Goal: Task Accomplishment & Management: Manage account settings

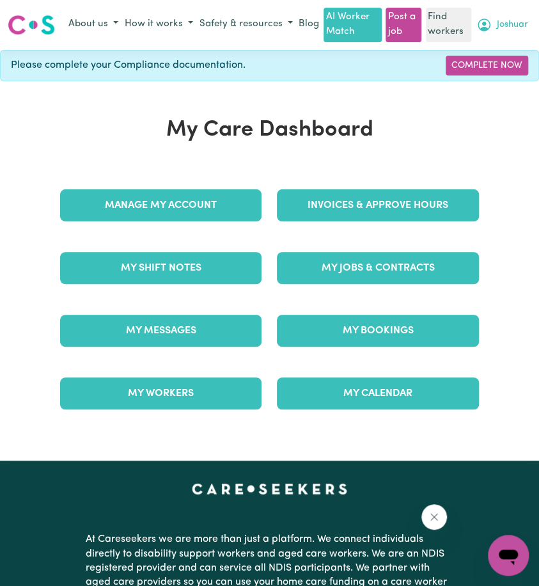
click at [526, 32] on span "Joshuar" at bounding box center [512, 25] width 31 height 14
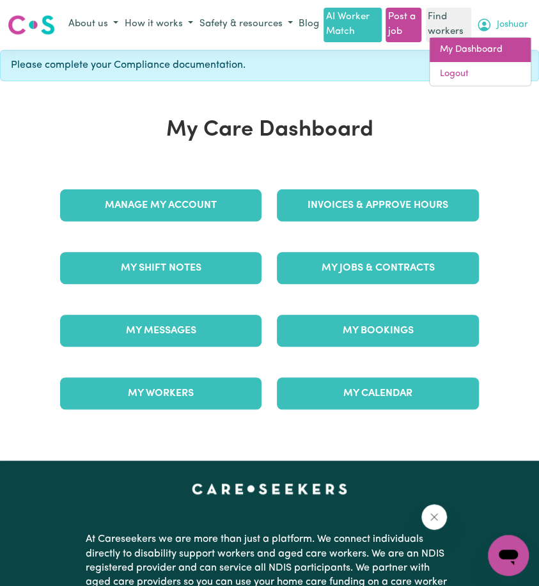
click at [507, 62] on link "My Dashboard" at bounding box center [480, 50] width 101 height 24
click at [493, 52] on link "My Dashboard" at bounding box center [480, 50] width 101 height 24
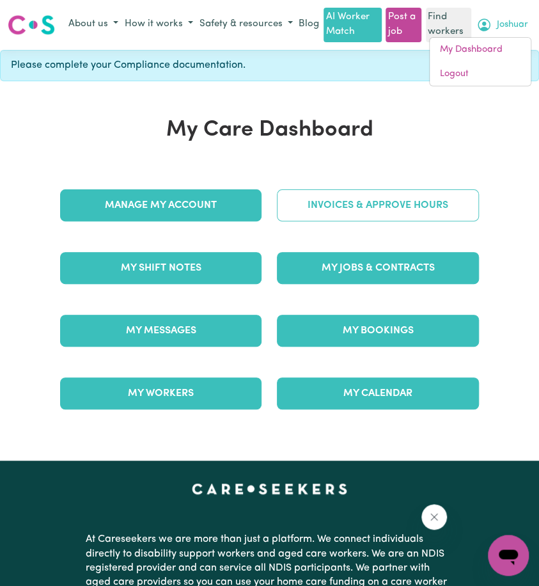
click at [392, 212] on link "Invoices & Approve Hours" at bounding box center [378, 205] width 202 height 32
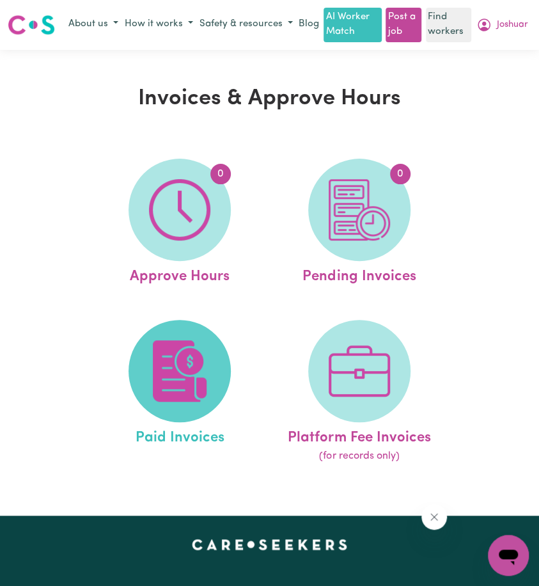
click at [179, 401] on img at bounding box center [179, 370] width 61 height 61
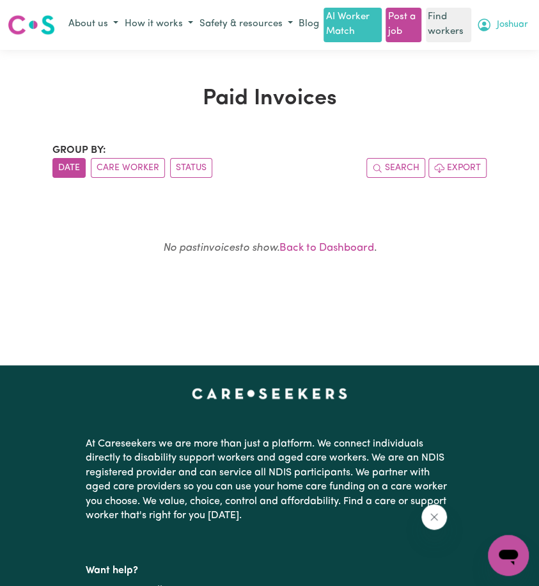
click at [509, 36] on button "Joshuar" at bounding box center [503, 25] width 58 height 22
click at [497, 86] on link "Logout" at bounding box center [480, 74] width 101 height 24
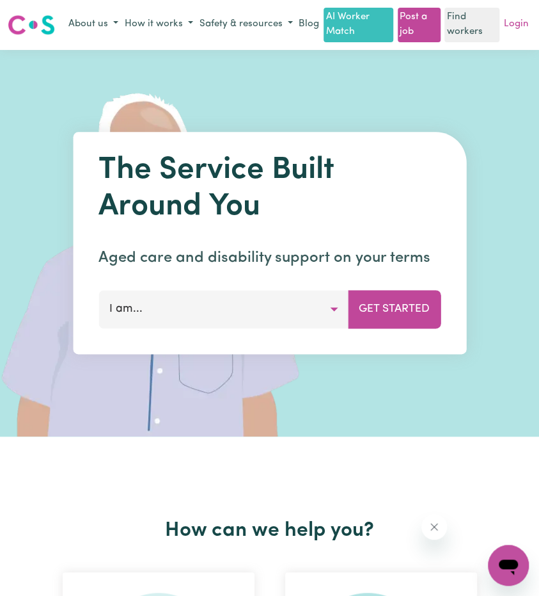
click at [523, 35] on link "Login" at bounding box center [517, 25] width 30 height 20
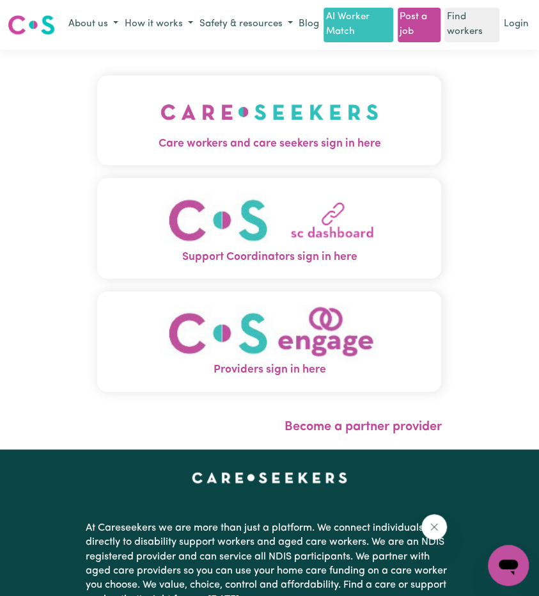
click at [272, 106] on button "Care workers and care seekers sign in here" at bounding box center [269, 121] width 344 height 90
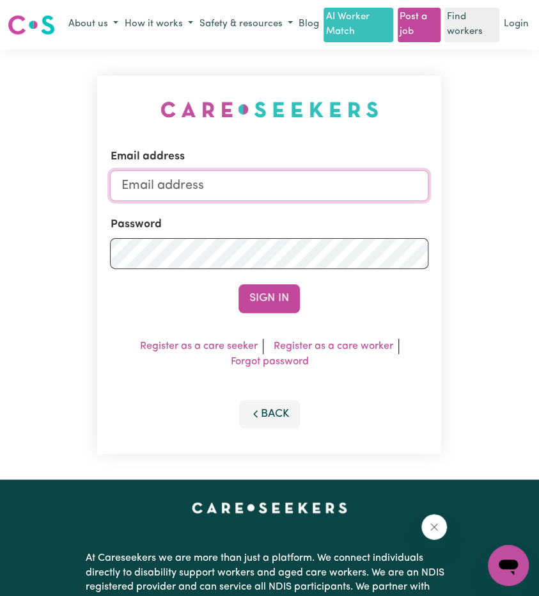
click at [285, 185] on input "Email address" at bounding box center [269, 185] width 319 height 31
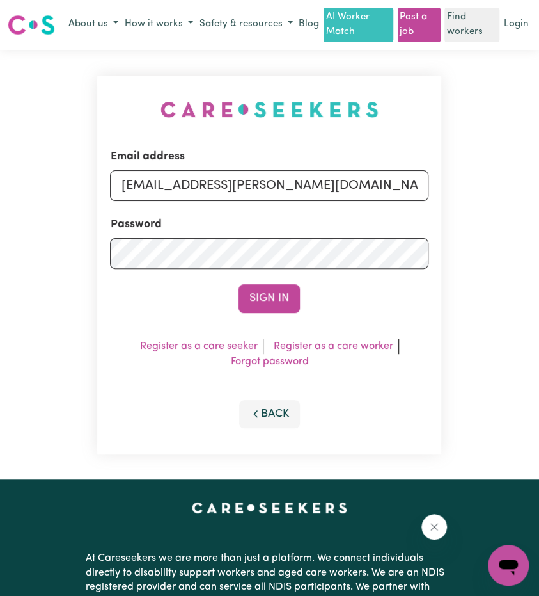
drag, startPoint x: 188, startPoint y: 198, endPoint x: 475, endPoint y: 246, distance: 290.8
click at [470, 246] on div "Email address [EMAIL_ADDRESS][PERSON_NAME][DOMAIN_NAME] Password Sign In Regist…" at bounding box center [269, 265] width 539 height 430
type input "[EMAIL_ADDRESS][DOMAIN_NAME]"
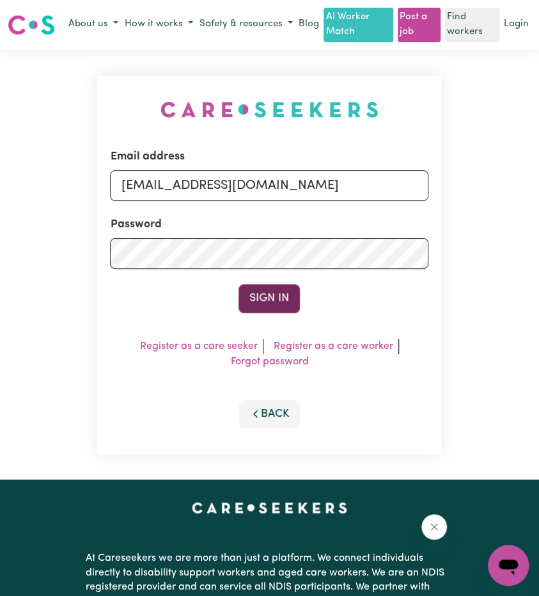
click at [266, 312] on button "Sign In" at bounding box center [269, 298] width 61 height 28
